Goal: Task Accomplishment & Management: Use online tool/utility

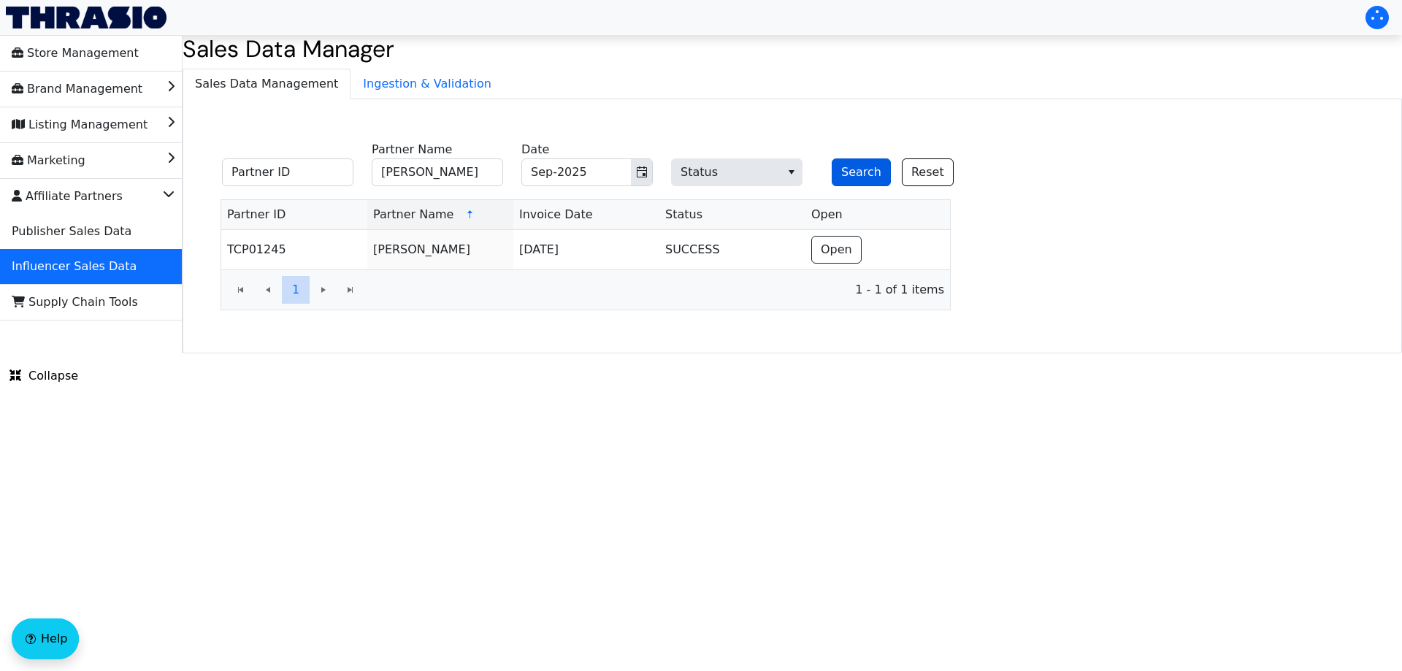
type input "[PERSON_NAME]"
click at [850, 173] on button "Search" at bounding box center [861, 172] width 59 height 28
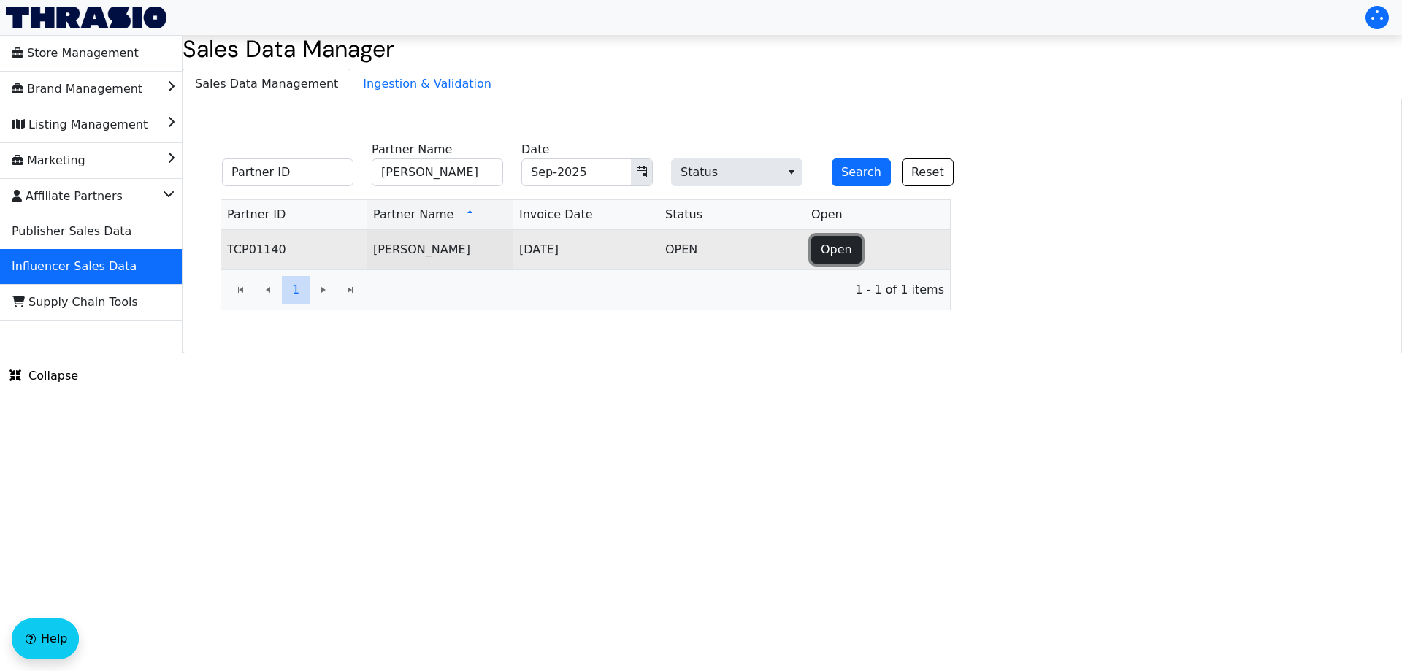
click at [837, 247] on span "Open" at bounding box center [836, 250] width 31 height 18
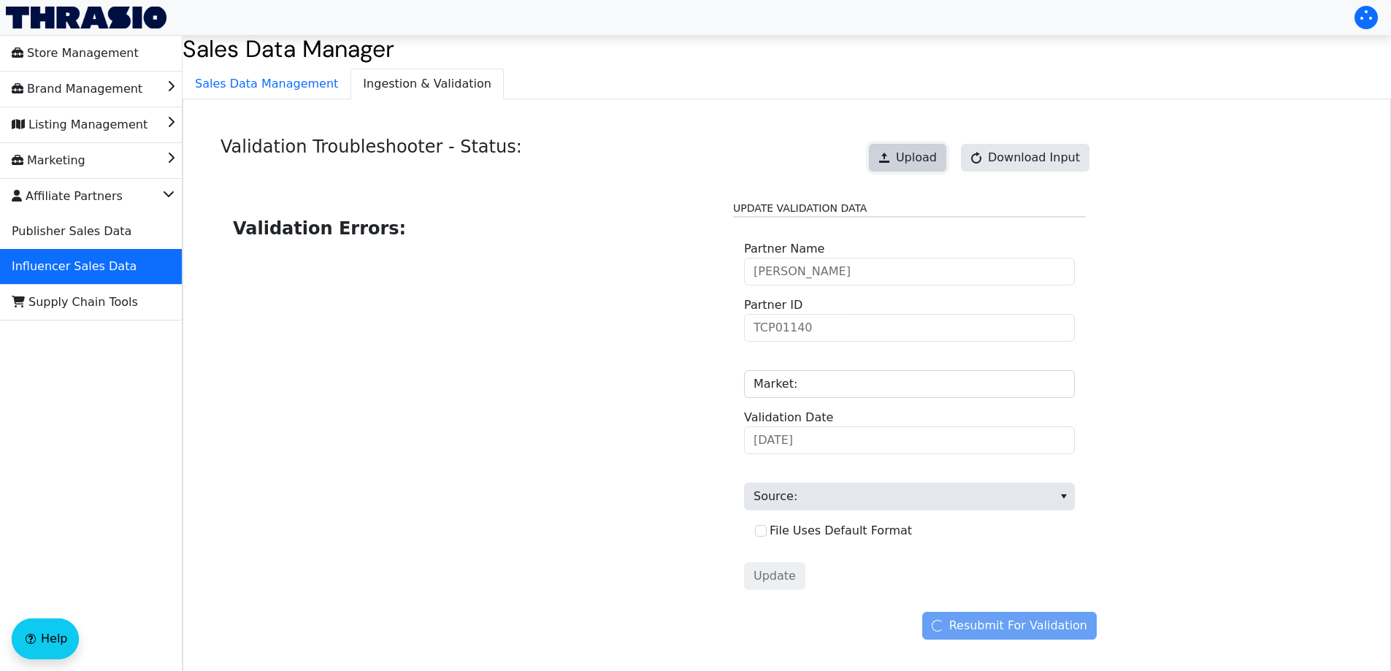
click at [914, 168] on button "Upload" at bounding box center [907, 158] width 77 height 28
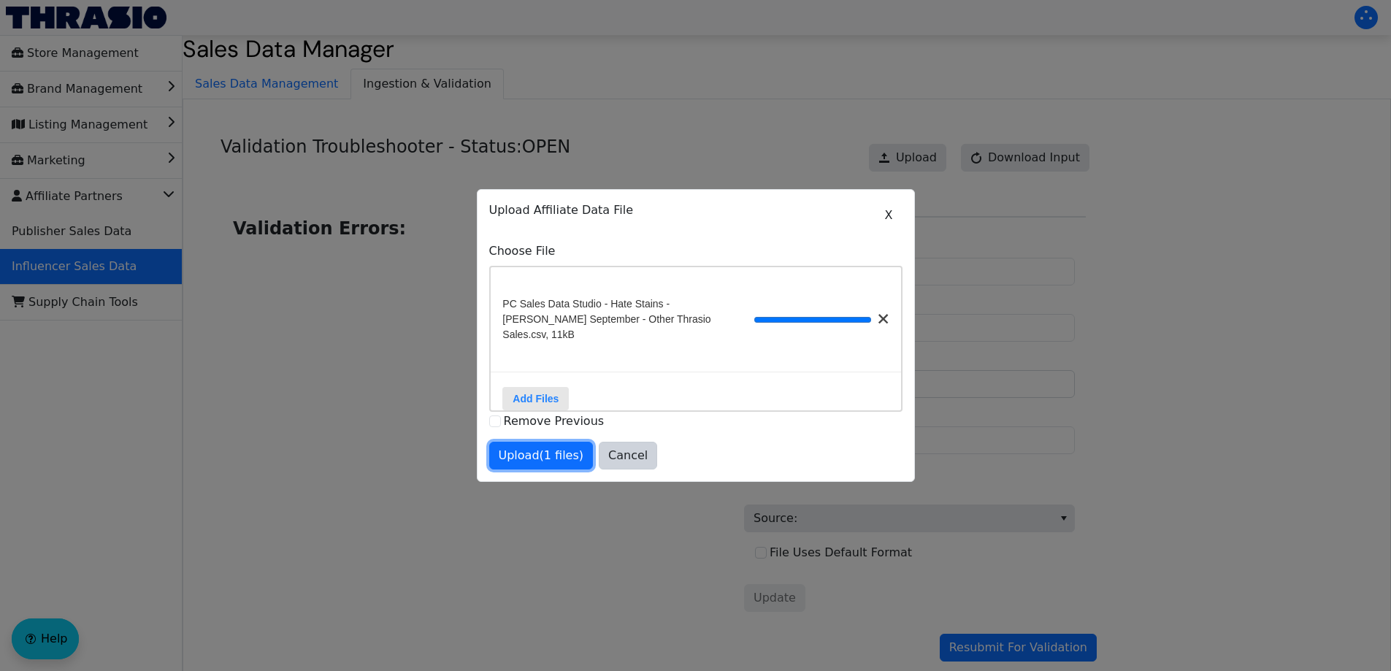
drag, startPoint x: 555, startPoint y: 445, endPoint x: 564, endPoint y: 459, distance: 16.4
click at [555, 447] on span "Upload (1 files)" at bounding box center [541, 456] width 85 height 18
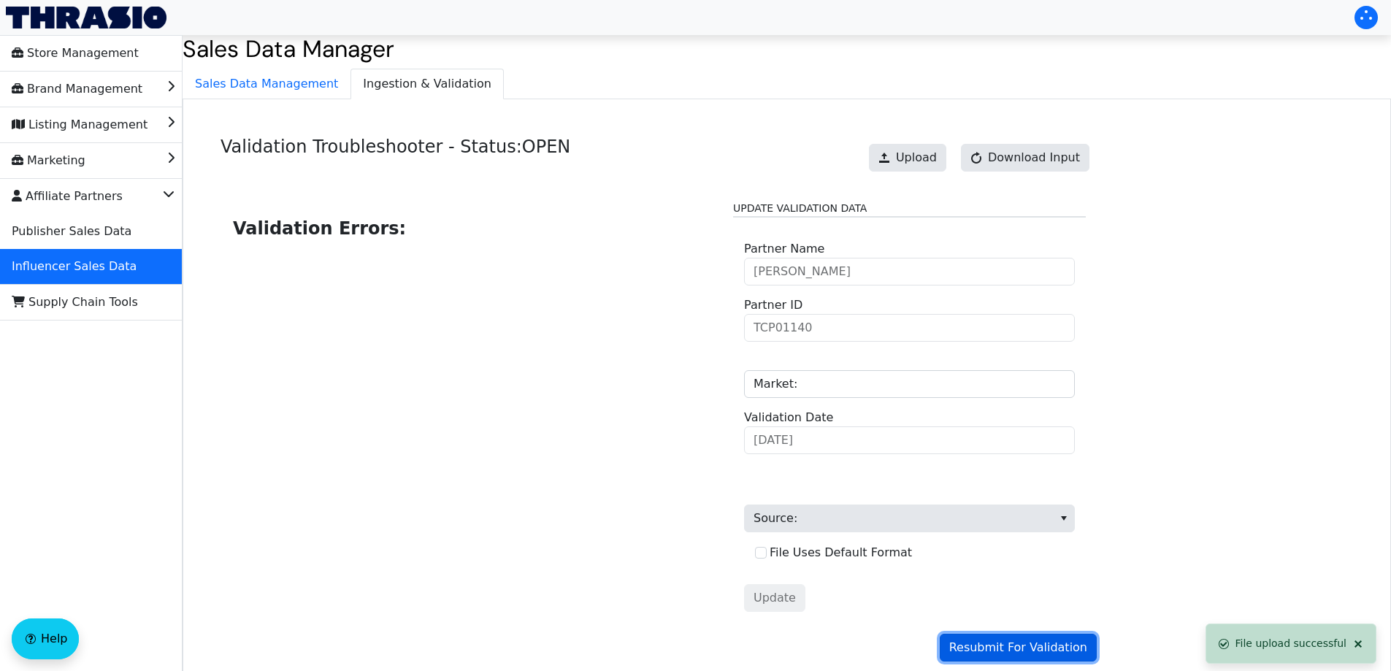
click at [1066, 645] on span "Resubmit For Validation" at bounding box center [1018, 648] width 138 height 18
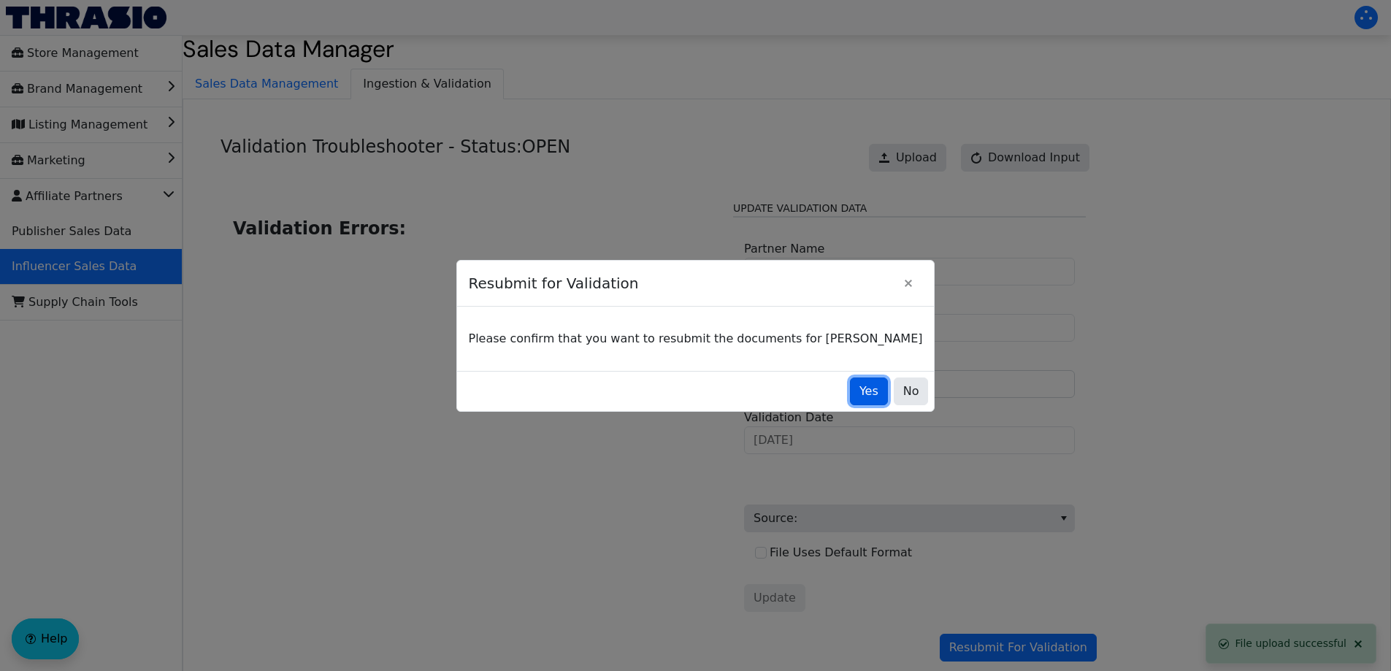
click at [860, 387] on span "Yes" at bounding box center [869, 392] width 19 height 18
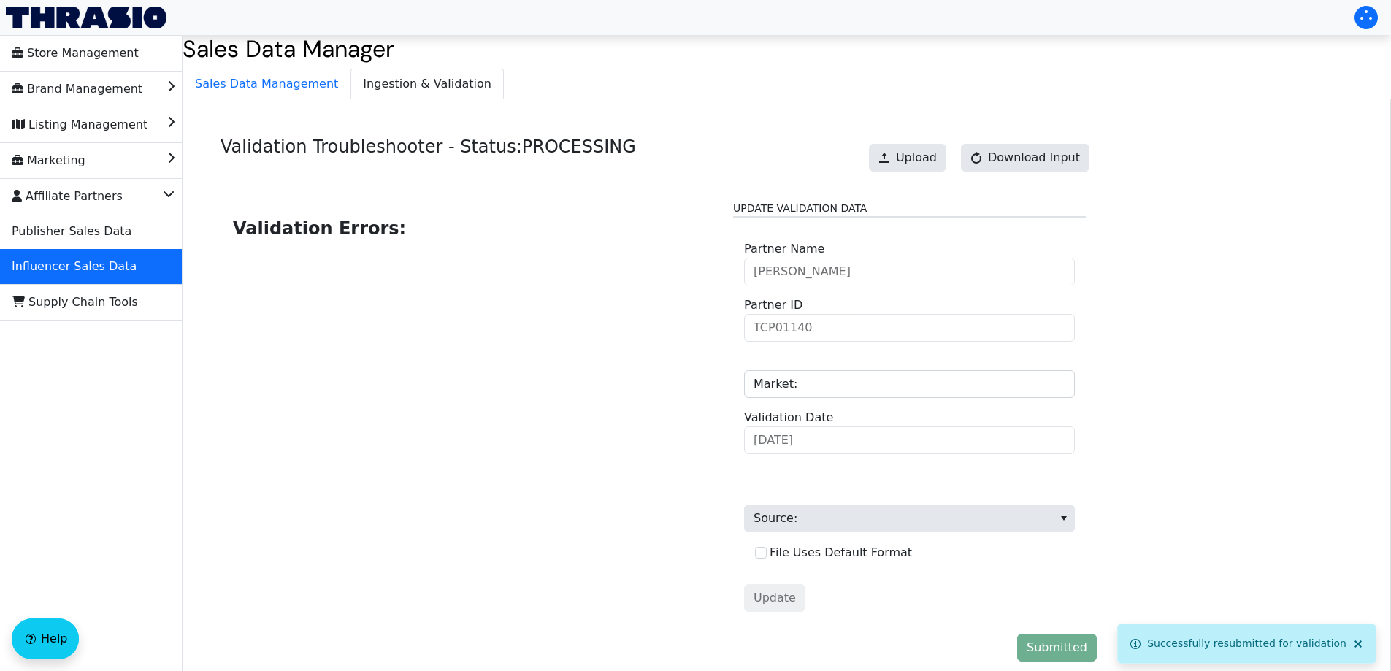
click at [259, 99] on div "Validation Troubleshooter - Status: PROCESSING Upload Download Input Validation…" at bounding box center [787, 401] width 1209 height 605
click at [289, 80] on span "Sales Data Management" at bounding box center [266, 83] width 167 height 29
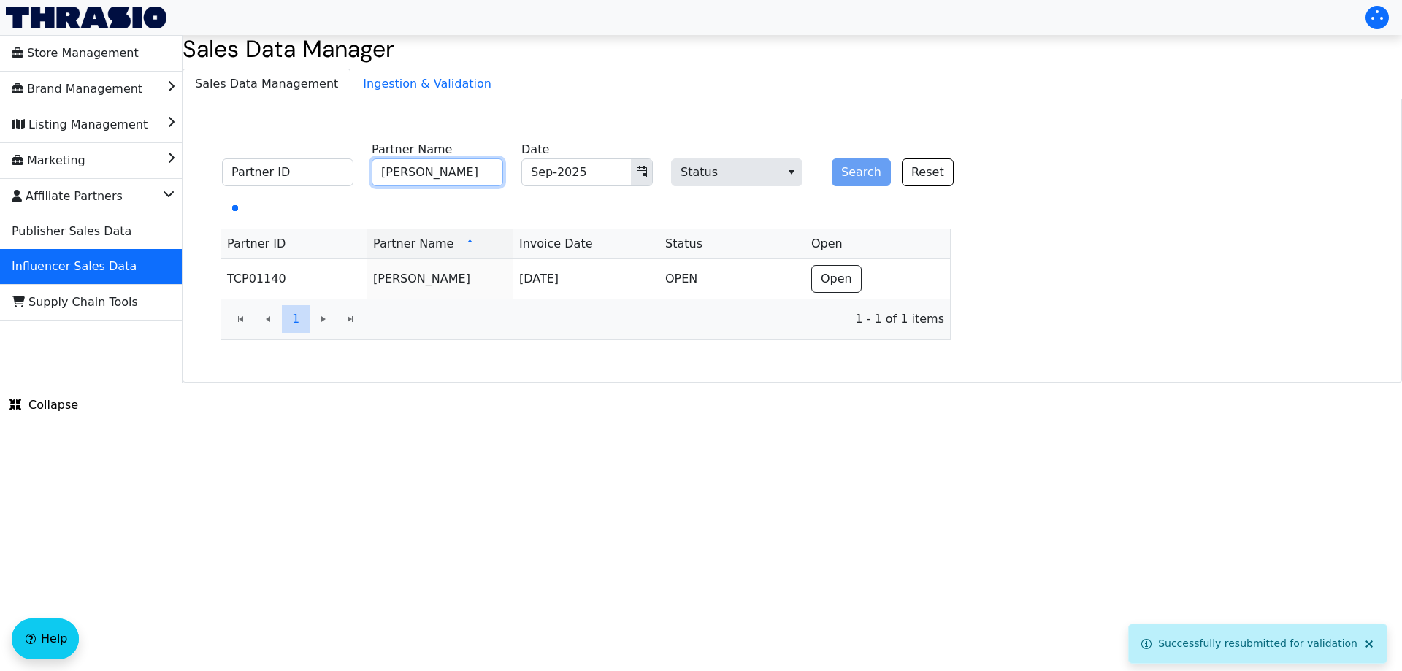
click at [449, 172] on input "[PERSON_NAME]" at bounding box center [437, 172] width 131 height 28
